Goal: Use online tool/utility: Utilize a website feature to perform a specific function

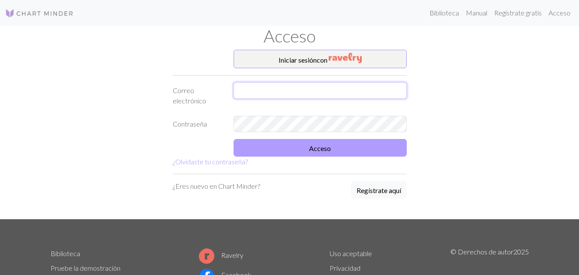
type input "[EMAIL_ADDRESS][DOMAIN_NAME]"
drag, startPoint x: 320, startPoint y: 138, endPoint x: 324, endPoint y: 143, distance: 6.1
click at [324, 142] on button "Acceso" at bounding box center [320, 148] width 173 height 18
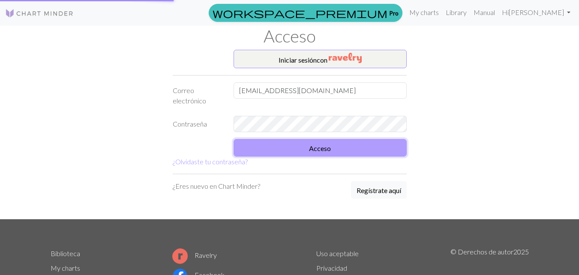
click at [324, 142] on button "Acceso" at bounding box center [320, 148] width 173 height 18
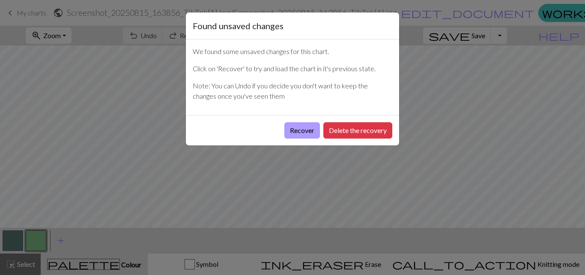
click at [296, 132] on button "Recover" at bounding box center [302, 130] width 36 height 16
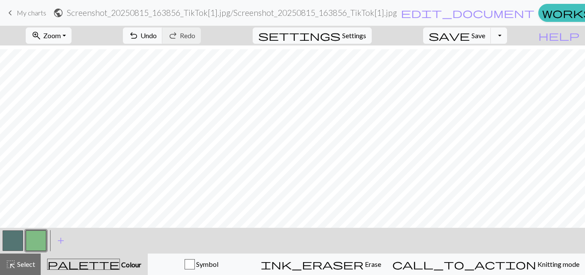
scroll to position [481, 0]
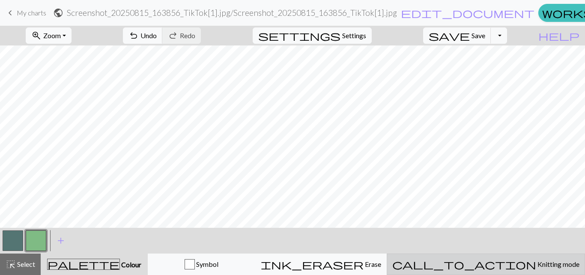
click at [487, 254] on button "call_to_action Knitting mode Knitting mode" at bounding box center [486, 263] width 198 height 21
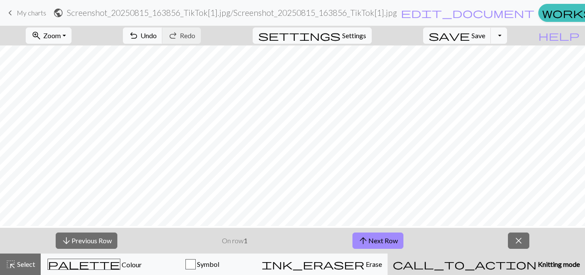
scroll to position [398, 162]
click at [397, 246] on button "arrow_upward Next Row" at bounding box center [378, 240] width 51 height 16
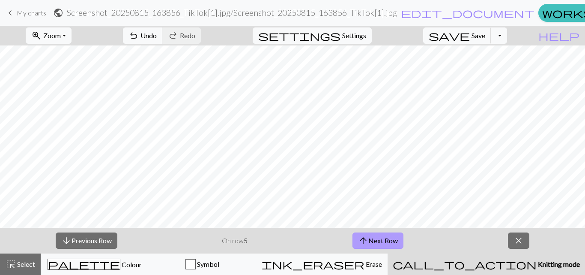
click at [397, 246] on button "arrow_upward Next Row" at bounding box center [378, 240] width 51 height 16
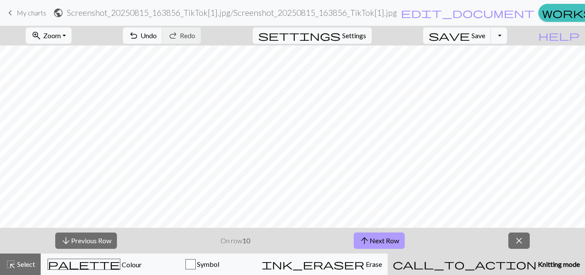
click at [397, 246] on button "arrow_upward Next Row" at bounding box center [379, 240] width 51 height 16
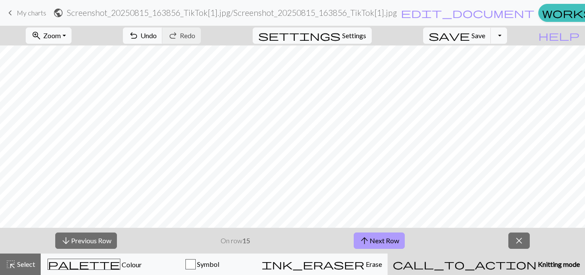
click at [397, 246] on button "arrow_upward Next Row" at bounding box center [379, 240] width 51 height 16
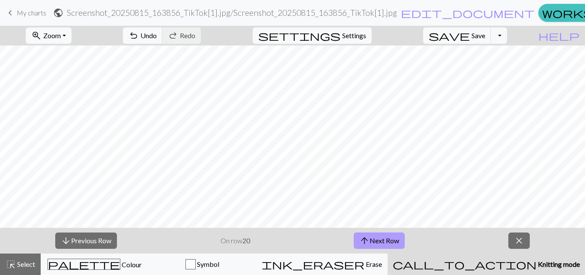
click at [397, 246] on button "arrow_upward Next Row" at bounding box center [379, 240] width 51 height 16
click at [92, 233] on button "arrow_downward Previous Row" at bounding box center [86, 240] width 62 height 16
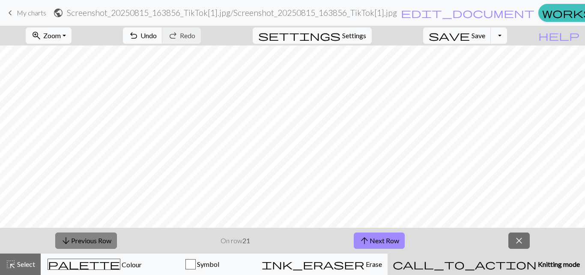
click at [92, 233] on button "arrow_downward Previous Row" at bounding box center [86, 240] width 62 height 16
